Goal: Check status: Check status

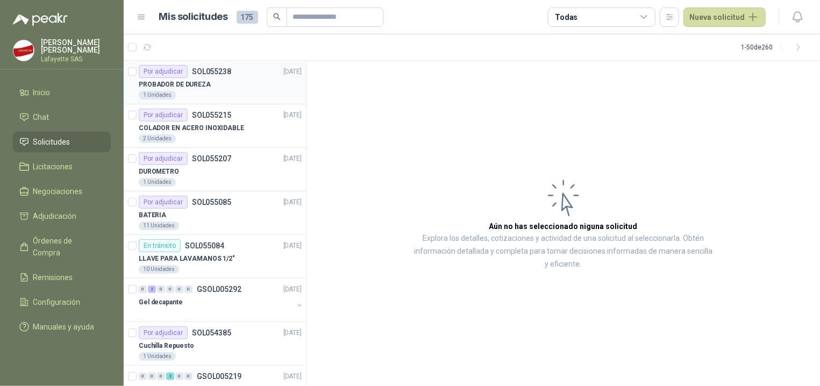
click at [226, 93] on div "1 Unidades" at bounding box center [220, 95] width 163 height 9
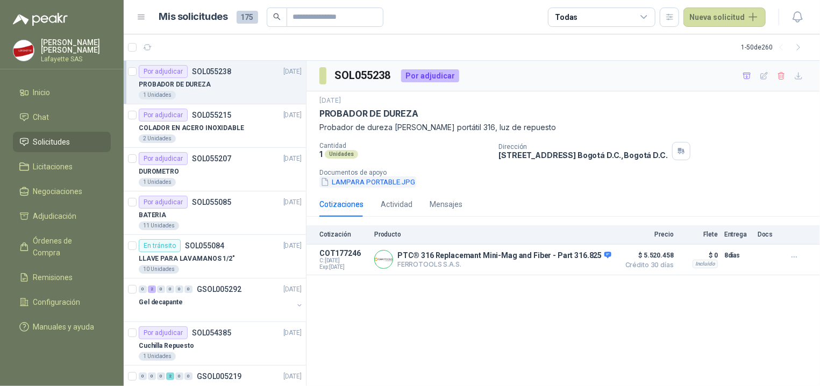
click at [351, 186] on button "LAMPARA PORTABLE.JPG" at bounding box center [367, 181] width 97 height 11
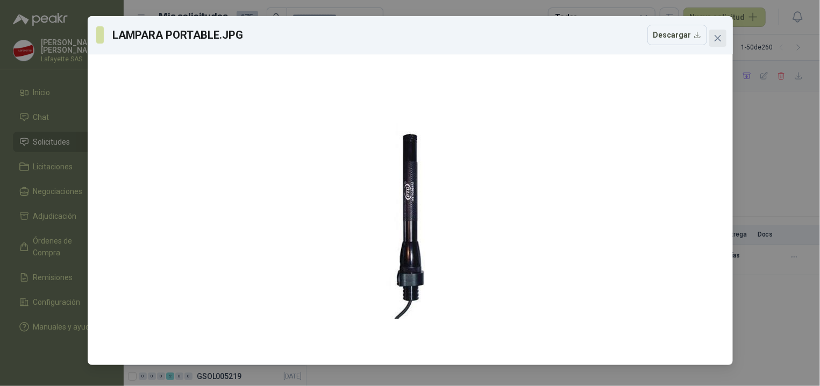
click at [721, 40] on icon "close" at bounding box center [717, 38] width 9 height 9
